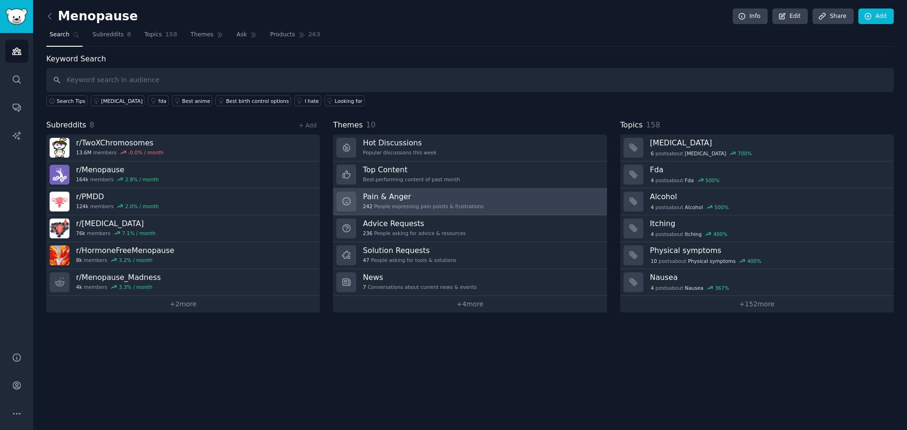
click at [460, 209] on div "242 People expressing pain points & frustrations" at bounding box center [423, 206] width 121 height 7
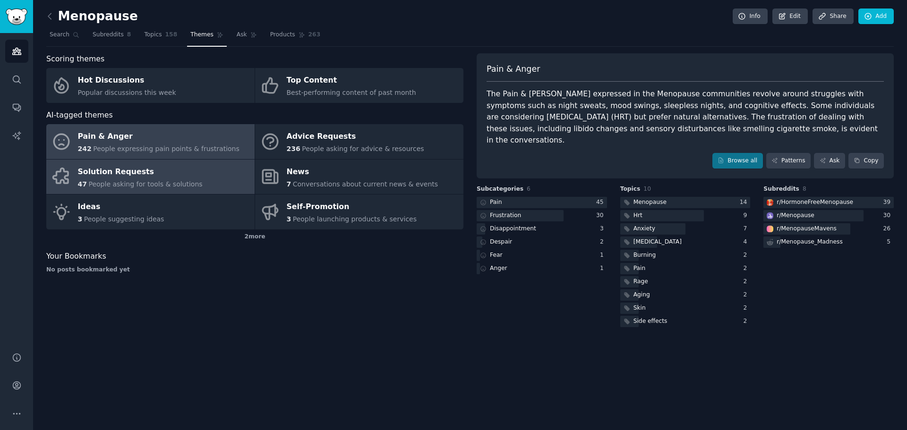
click at [156, 170] on div "Solution Requests" at bounding box center [140, 171] width 125 height 15
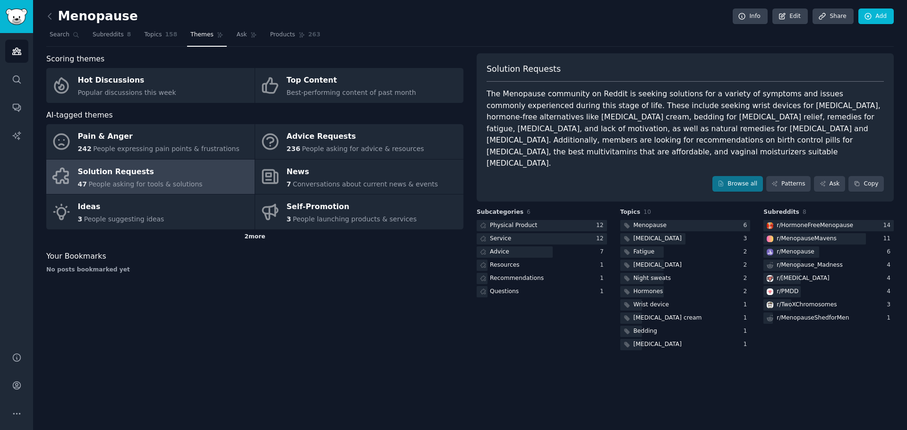
click at [252, 242] on div "2 more" at bounding box center [254, 236] width 417 height 15
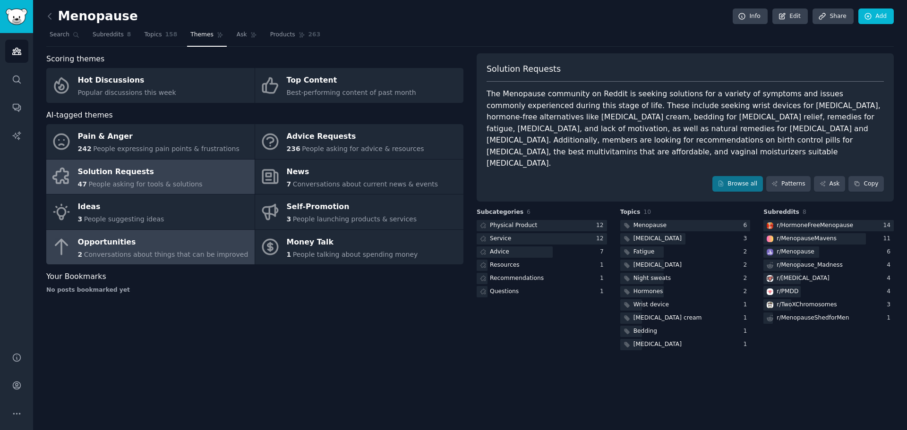
click at [161, 256] on span "Conversations about things that can be improved" at bounding box center [166, 255] width 164 height 8
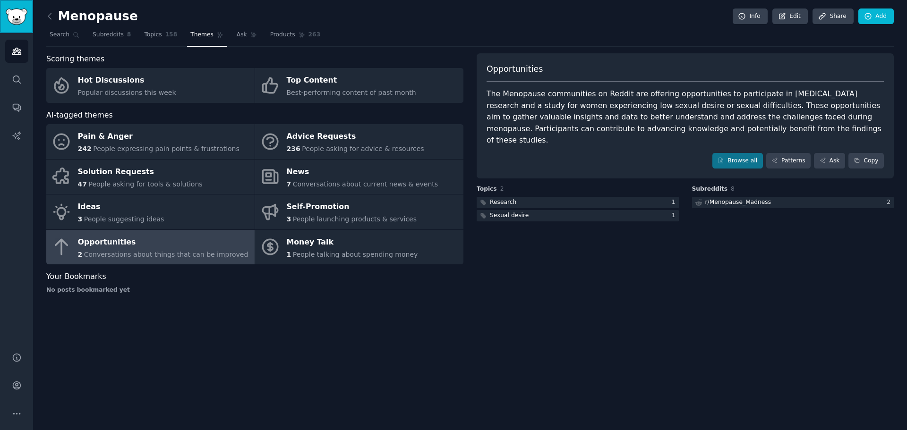
click at [27, 21] on img "Sidebar" at bounding box center [17, 16] width 22 height 17
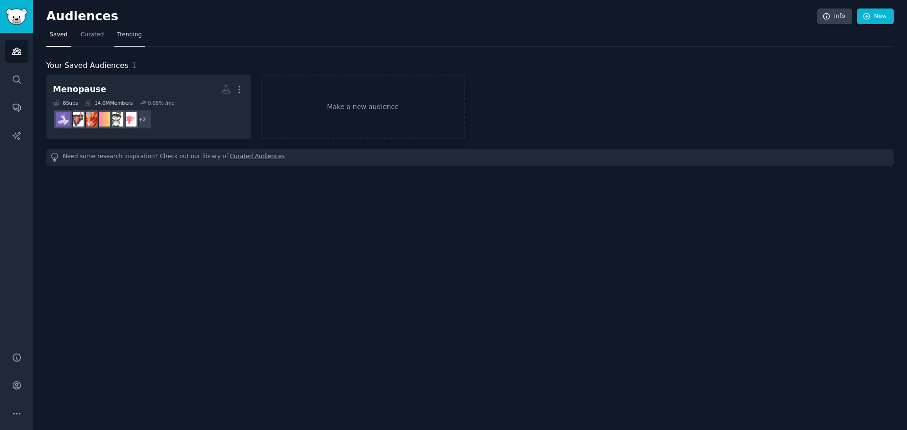
click at [114, 34] on link "Trending" at bounding box center [129, 36] width 31 height 19
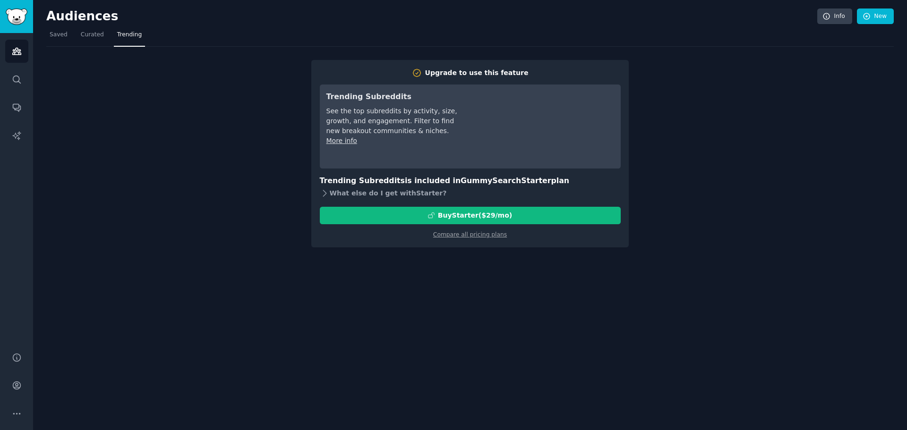
click at [354, 193] on div "What else do I get with Starter ?" at bounding box center [470, 193] width 301 height 13
